Goal: Information Seeking & Learning: Learn about a topic

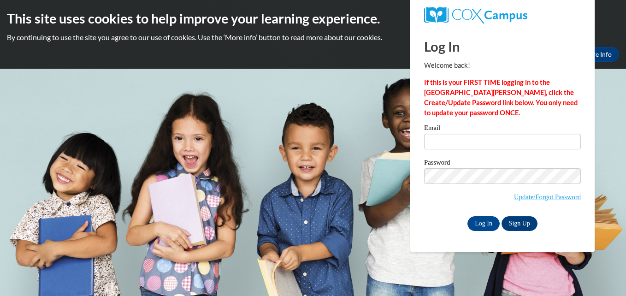
type input "aingle@my.athens.edu"
click at [497, 223] on input "Log In" at bounding box center [483, 223] width 32 height 15
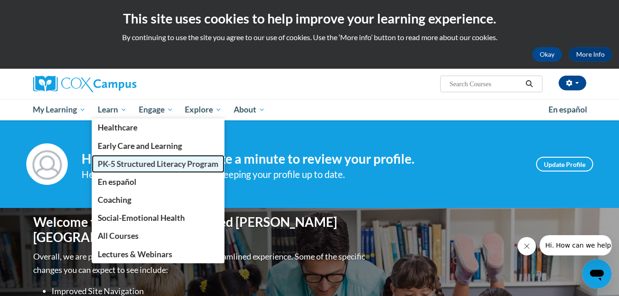
click at [122, 161] on span "PK-5 Structured Literacy Program" at bounding box center [158, 164] width 121 height 10
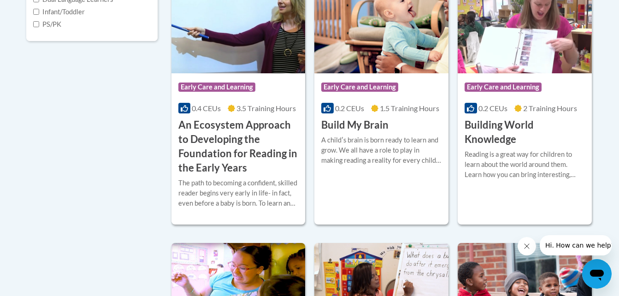
scroll to position [469, 0]
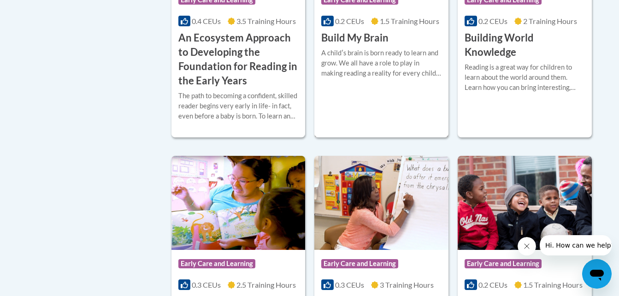
click at [393, 100] on div "Course Category: Early Care and Learning 0.2 CEUs 1.5 Training Hours COURSE Bui…" at bounding box center [381, 14] width 134 height 245
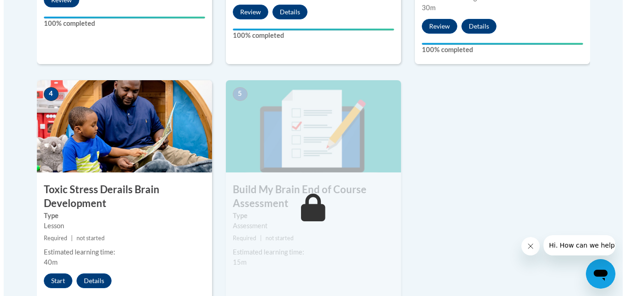
scroll to position [510, 0]
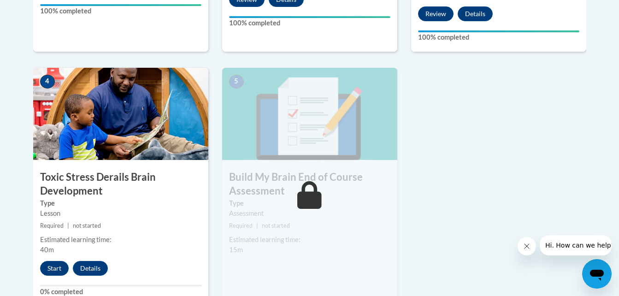
click at [54, 259] on div "4 Toxic Stress Derails Brain Development Type Lesson Required | not started Est…" at bounding box center [120, 187] width 175 height 238
click at [56, 266] on button "Start" at bounding box center [54, 268] width 29 height 15
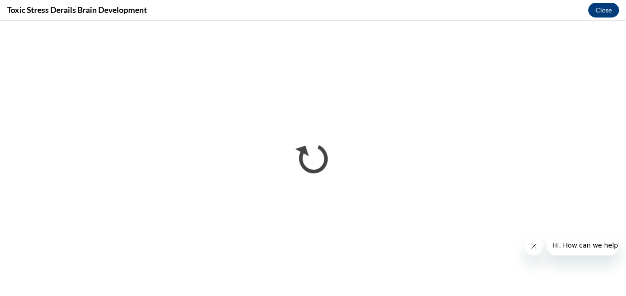
scroll to position [0, 0]
